Goal: Information Seeking & Learning: Find specific fact

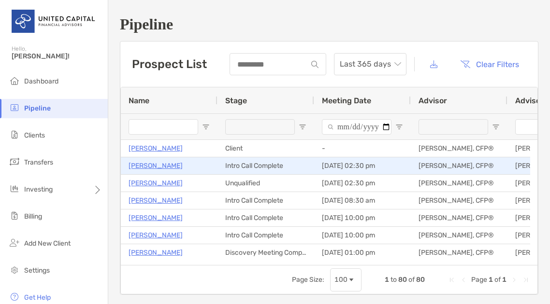
click at [152, 166] on p "[PERSON_NAME]" at bounding box center [156, 166] width 54 height 12
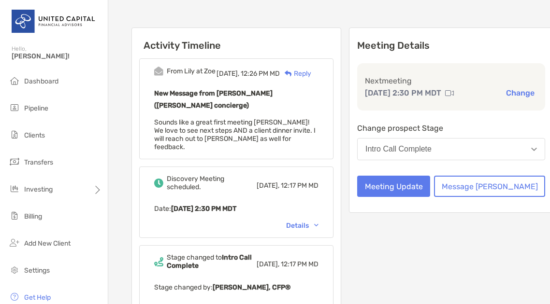
scroll to position [142, 0]
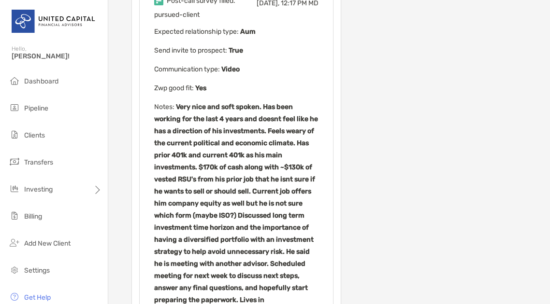
scroll to position [438, 0]
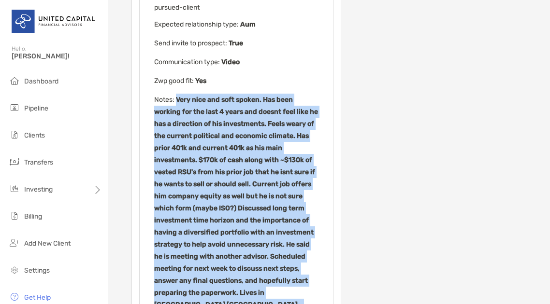
drag, startPoint x: 176, startPoint y: 66, endPoint x: 303, endPoint y: 249, distance: 222.7
click at [303, 249] on p "Notes : Very nice and soft spoken. Has been working for the last 4 years and do…" at bounding box center [236, 208] width 164 height 229
copy b "Very nice and soft spoken. Has been working for the last 4 years and doesnt fee…"
click at [333, 122] on div "Post-call survey filled. [DATE], 12:17 PM MD pursued-client Expected relationsh…" at bounding box center [236, 192] width 194 height 422
